Goal: Task Accomplishment & Management: Manage account settings

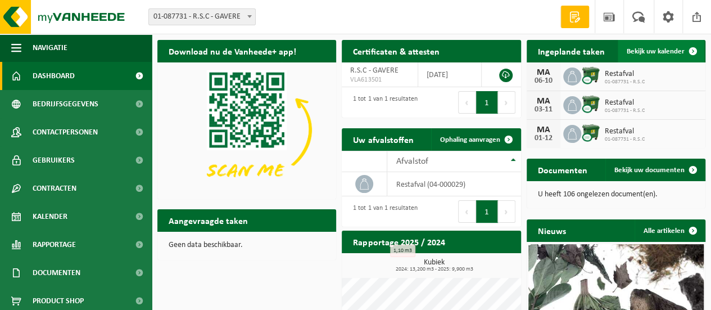
click at [654, 50] on span "Bekijk uw kalender" at bounding box center [656, 51] width 58 height 7
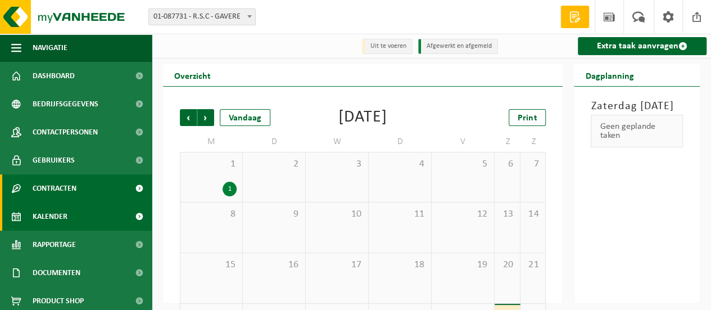
click at [84, 184] on link "Contracten" at bounding box center [76, 188] width 152 height 28
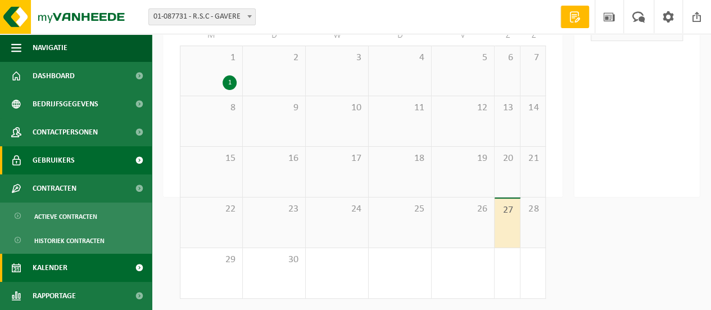
click at [67, 160] on span "Gebruikers" at bounding box center [54, 160] width 42 height 28
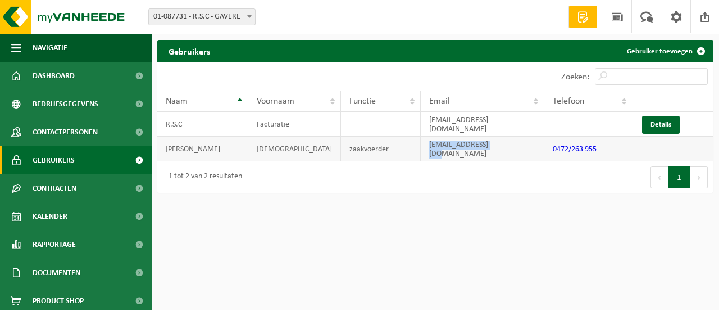
drag, startPoint x: 492, startPoint y: 142, endPoint x: 418, endPoint y: 160, distance: 76.9
click at [419, 151] on div "10 25 50 100 10 resultaten weergeven Zoeken: Naam Voornaam Functie Email Telefo…" at bounding box center [435, 127] width 556 height 130
click at [452, 144] on td "info@rscburners.be" at bounding box center [483, 149] width 124 height 25
click at [452, 143] on td "info@rscburners.be" at bounding box center [483, 149] width 124 height 25
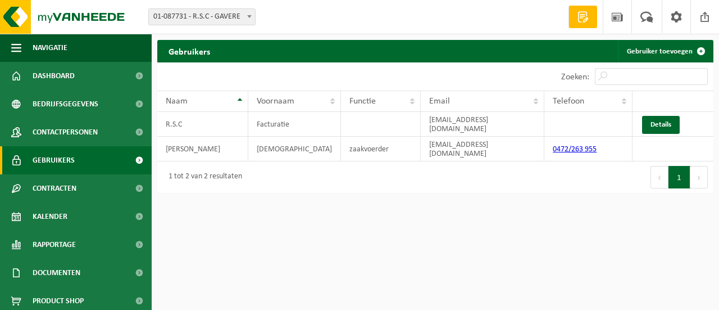
click at [455, 186] on div "Gebruikers Gebruiker toevoegen Even geduld. Door de grote hoeveelheid gegevens …" at bounding box center [436, 119] width 568 height 159
click at [660, 123] on link "Details" at bounding box center [661, 125] width 38 height 18
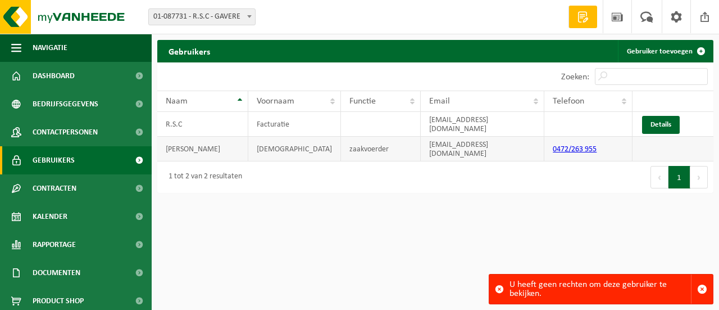
click at [461, 141] on td "[EMAIL_ADDRESS][DOMAIN_NAME]" at bounding box center [483, 149] width 124 height 25
drag, startPoint x: 434, startPoint y: 198, endPoint x: 423, endPoint y: 205, distance: 12.6
click at [434, 200] on html "Vestiging: 01-087731 - R.S.C - GAVERE 01-087731 - R.S.C - GAVERE Welkom C4DRV R…" at bounding box center [359, 155] width 719 height 310
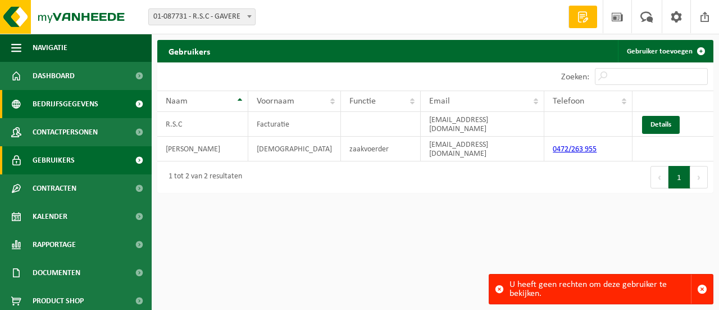
click at [66, 104] on span "Bedrijfsgegevens" at bounding box center [66, 104] width 66 height 28
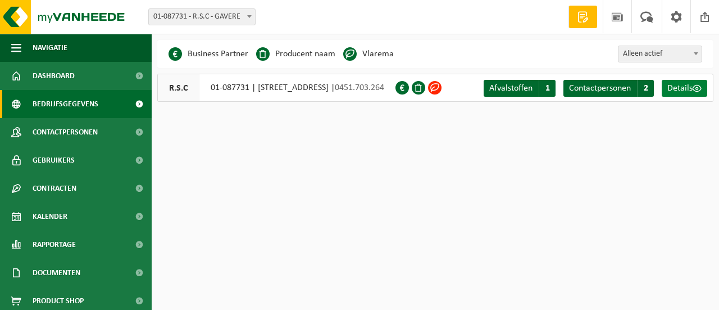
click at [677, 86] on span "Details" at bounding box center [680, 88] width 25 height 9
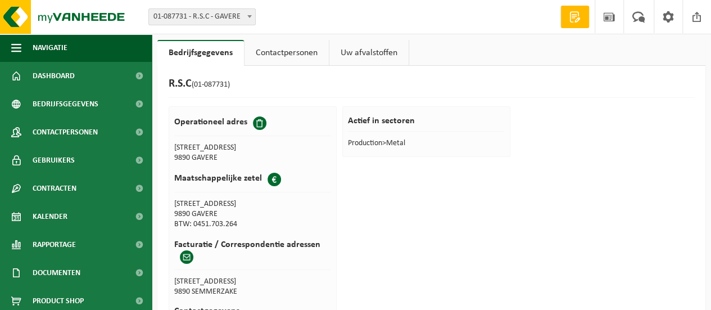
click at [292, 51] on link "Contactpersonen" at bounding box center [287, 53] width 84 height 26
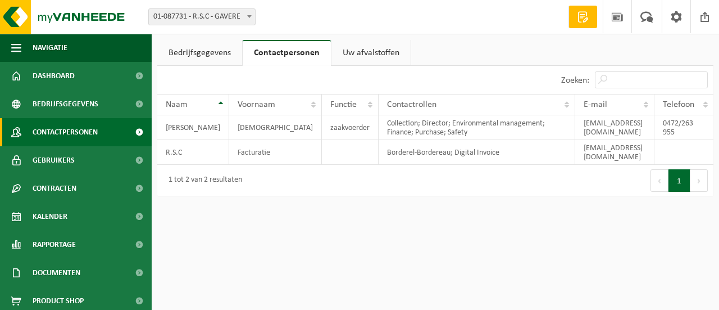
click at [69, 130] on span "Contactpersonen" at bounding box center [65, 132] width 65 height 28
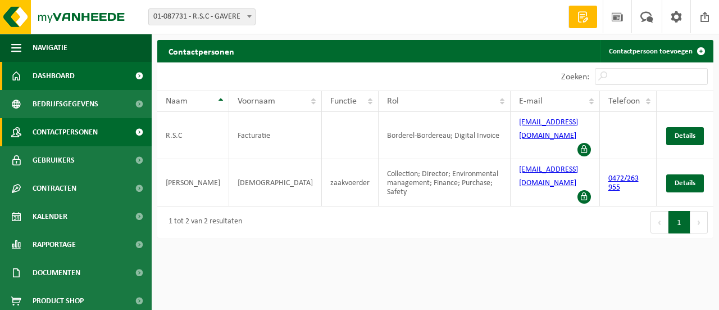
click at [71, 73] on span "Dashboard" at bounding box center [54, 76] width 42 height 28
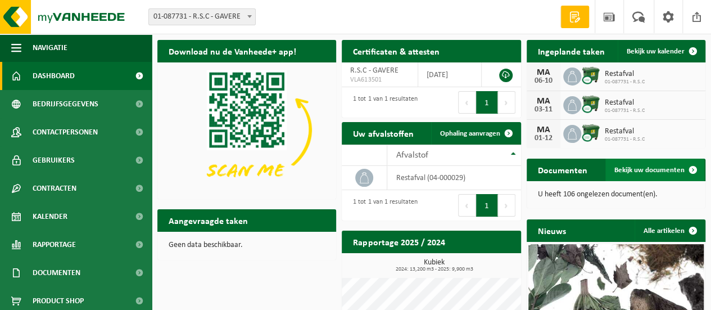
click at [659, 169] on span "Bekijk uw documenten" at bounding box center [649, 169] width 70 height 7
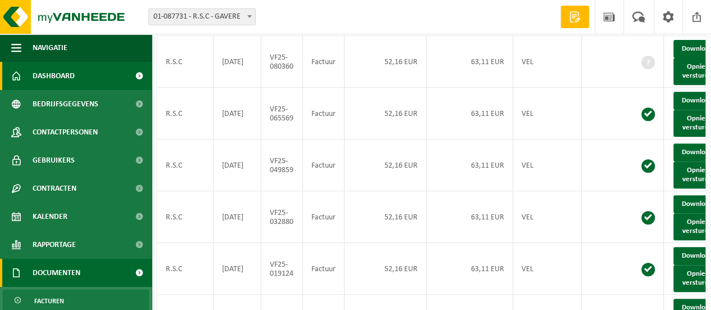
scroll to position [56, 0]
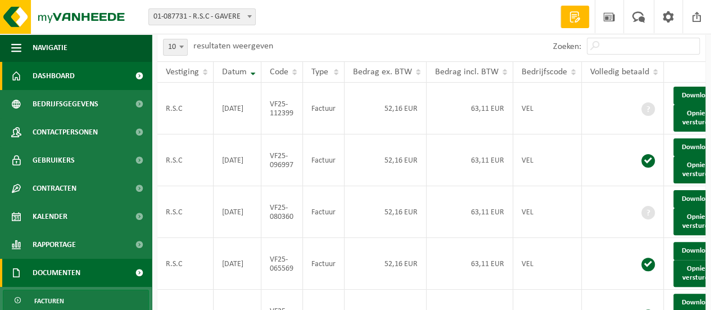
click at [72, 72] on span "Dashboard" at bounding box center [54, 76] width 42 height 28
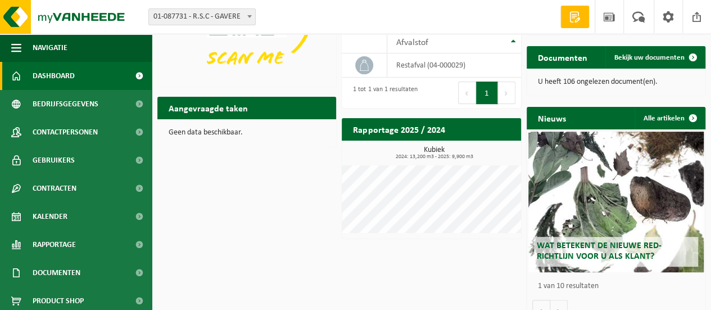
scroll to position [129, 0]
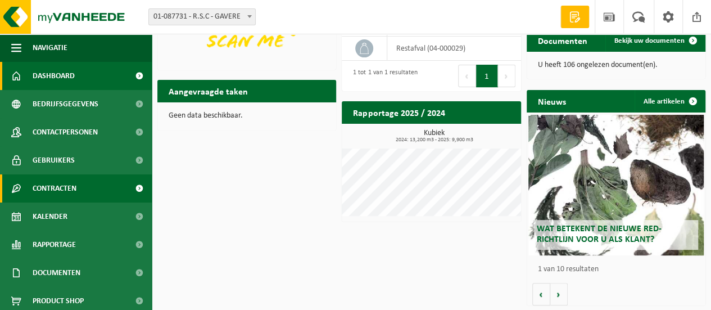
click at [79, 184] on link "Contracten" at bounding box center [76, 188] width 152 height 28
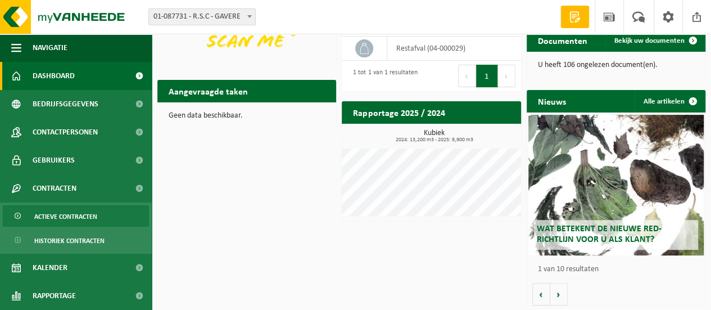
click at [65, 212] on span "Actieve contracten" at bounding box center [65, 216] width 63 height 21
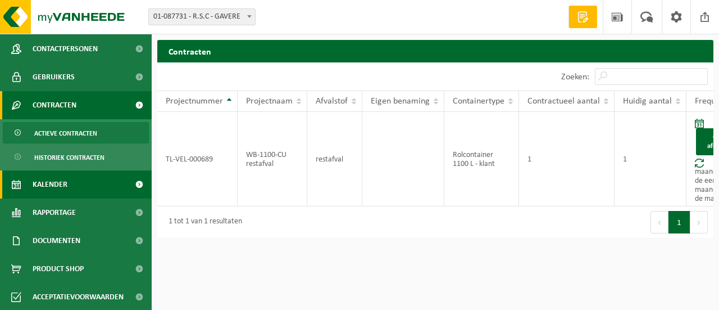
scroll to position [84, 0]
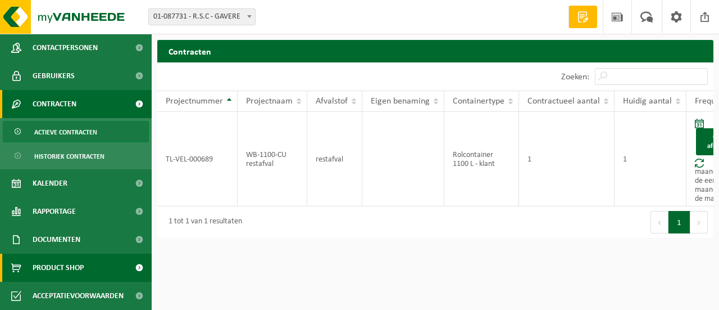
click at [65, 261] on span "Product Shop" at bounding box center [58, 267] width 51 height 28
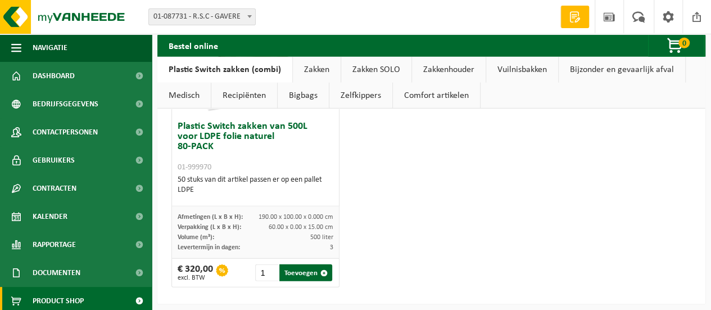
scroll to position [1359, 0]
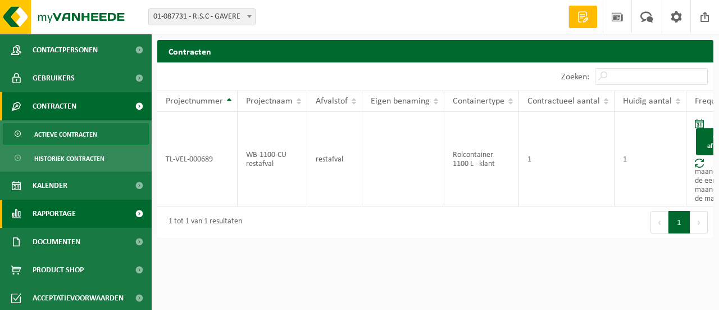
scroll to position [84, 0]
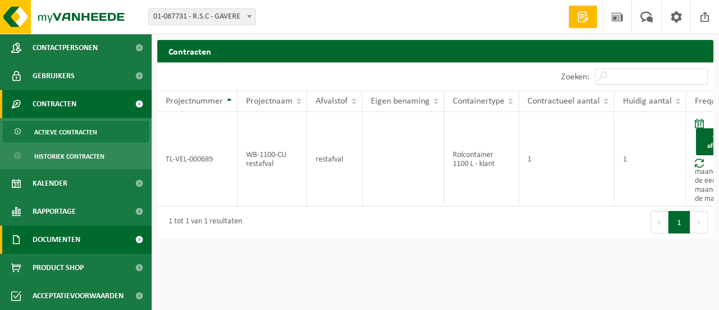
click at [48, 239] on span "Documenten" at bounding box center [57, 239] width 48 height 28
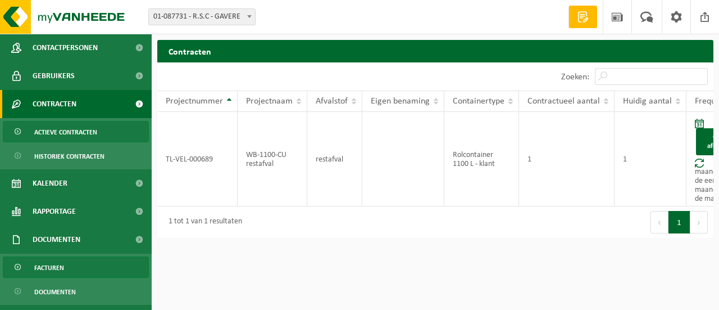
click at [52, 265] on span "Facturen" at bounding box center [49, 267] width 30 height 21
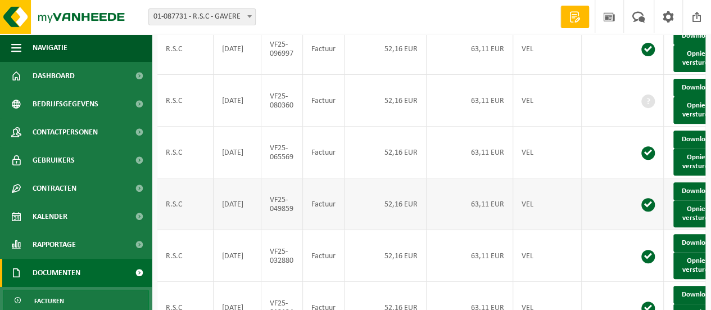
scroll to position [169, 0]
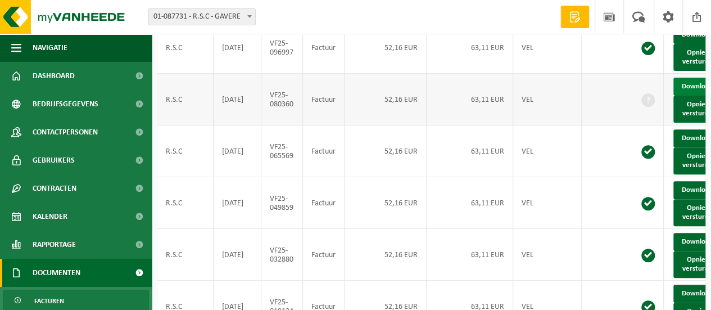
click at [690, 96] on link "Download" at bounding box center [700, 87] width 55 height 18
